Goal: Task Accomplishment & Management: Manage account settings

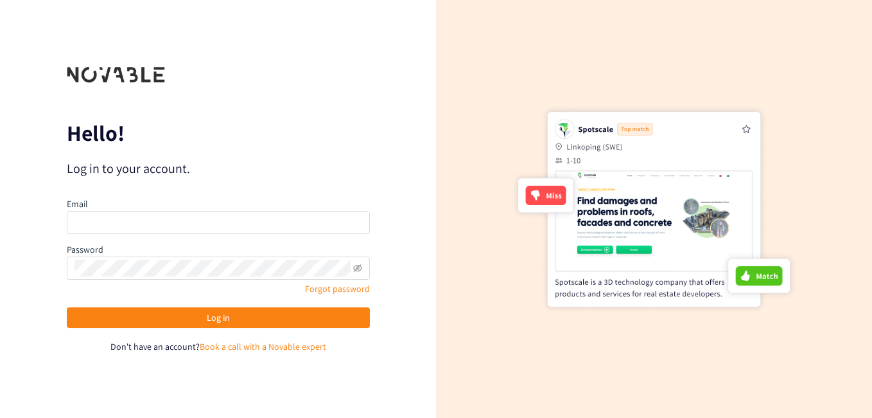
type input "[DOMAIN_NAME][EMAIL_ADDRESS][DOMAIN_NAME]"
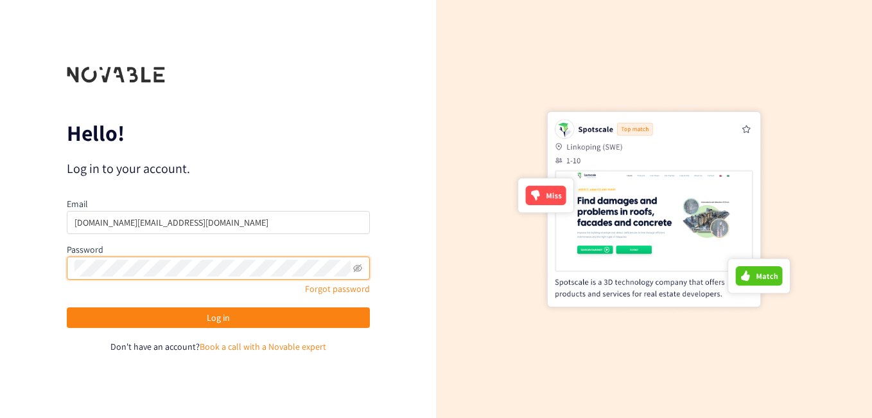
click at [355, 274] on span at bounding box center [357, 268] width 9 height 17
click at [356, 270] on icon "eye-invisible" at bounding box center [357, 267] width 9 height 9
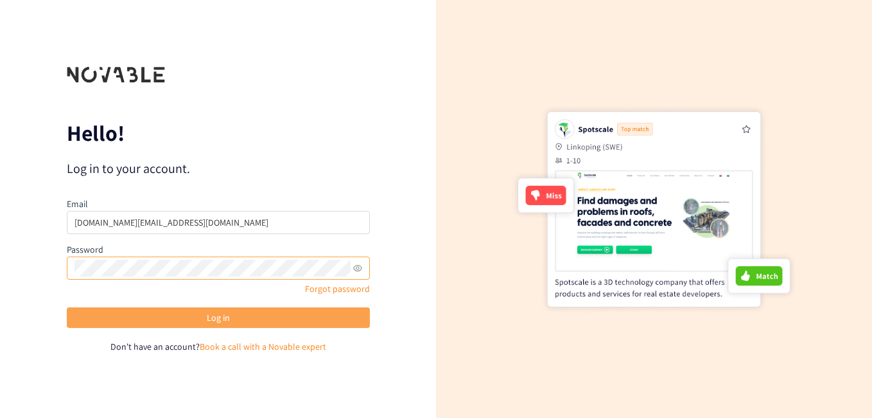
click at [205, 321] on button "Log in" at bounding box center [218, 317] width 303 height 21
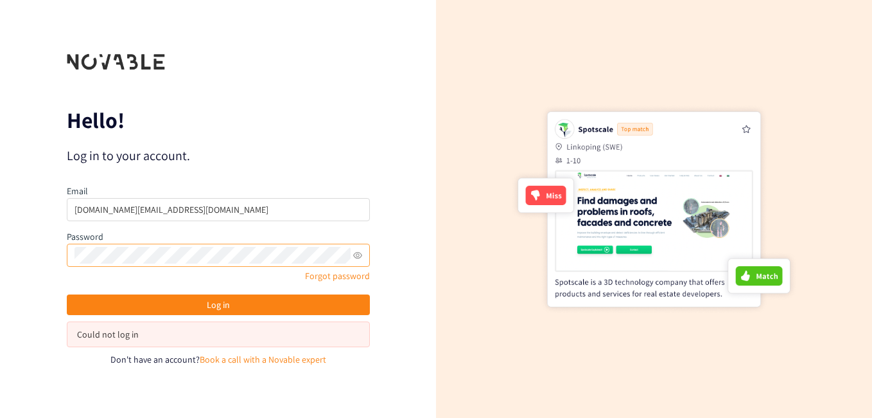
drag, startPoint x: 421, startPoint y: 164, endPoint x: 382, endPoint y: 107, distance: 69.3
click at [385, 101] on div "Hello! Log in to your account. Email [DOMAIN_NAME][EMAIL_ADDRESS][DOMAIN_NAME] …" at bounding box center [218, 209] width 436 height 418
click at [270, 359] on link "Book a call with a Novable expert" at bounding box center [263, 359] width 127 height 12
